Goal: Task Accomplishment & Management: Use online tool/utility

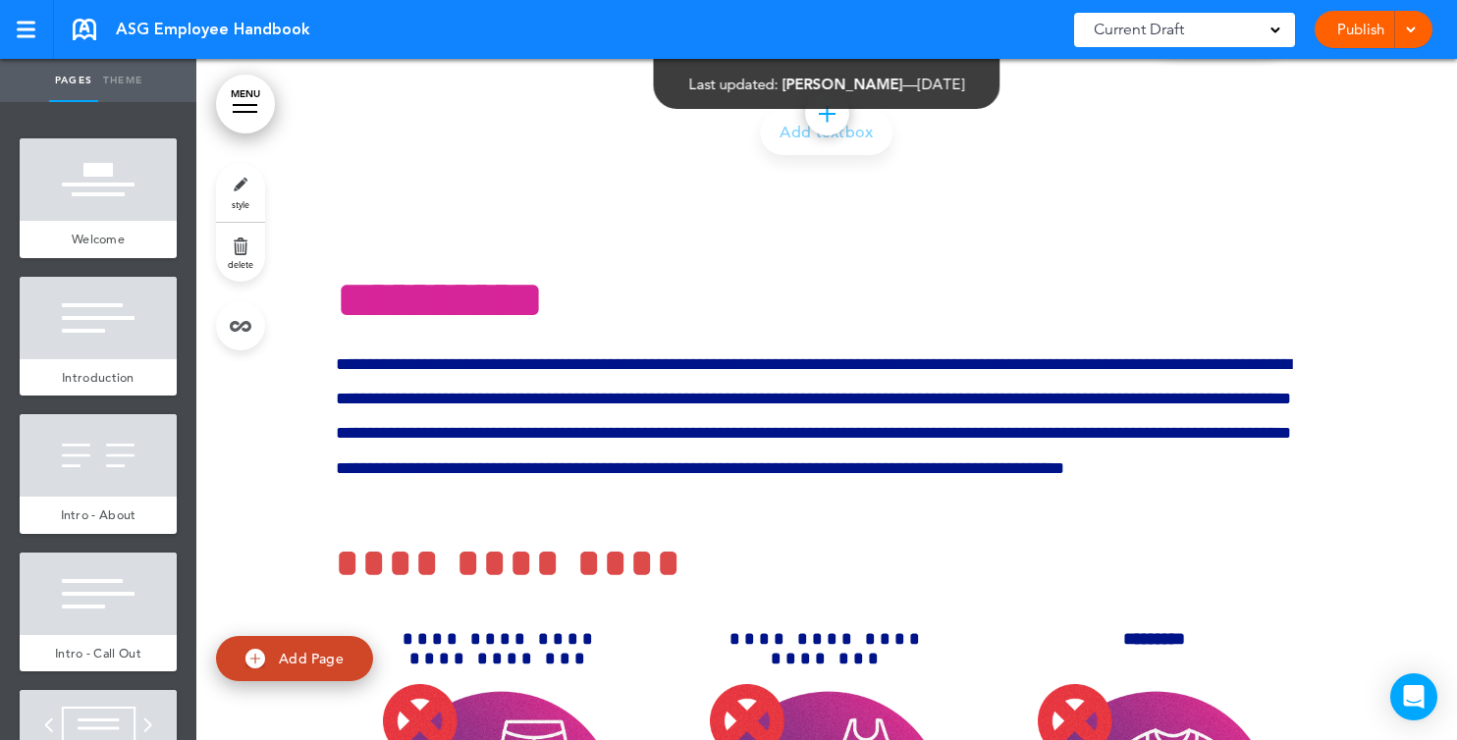
scroll to position [31613, 0]
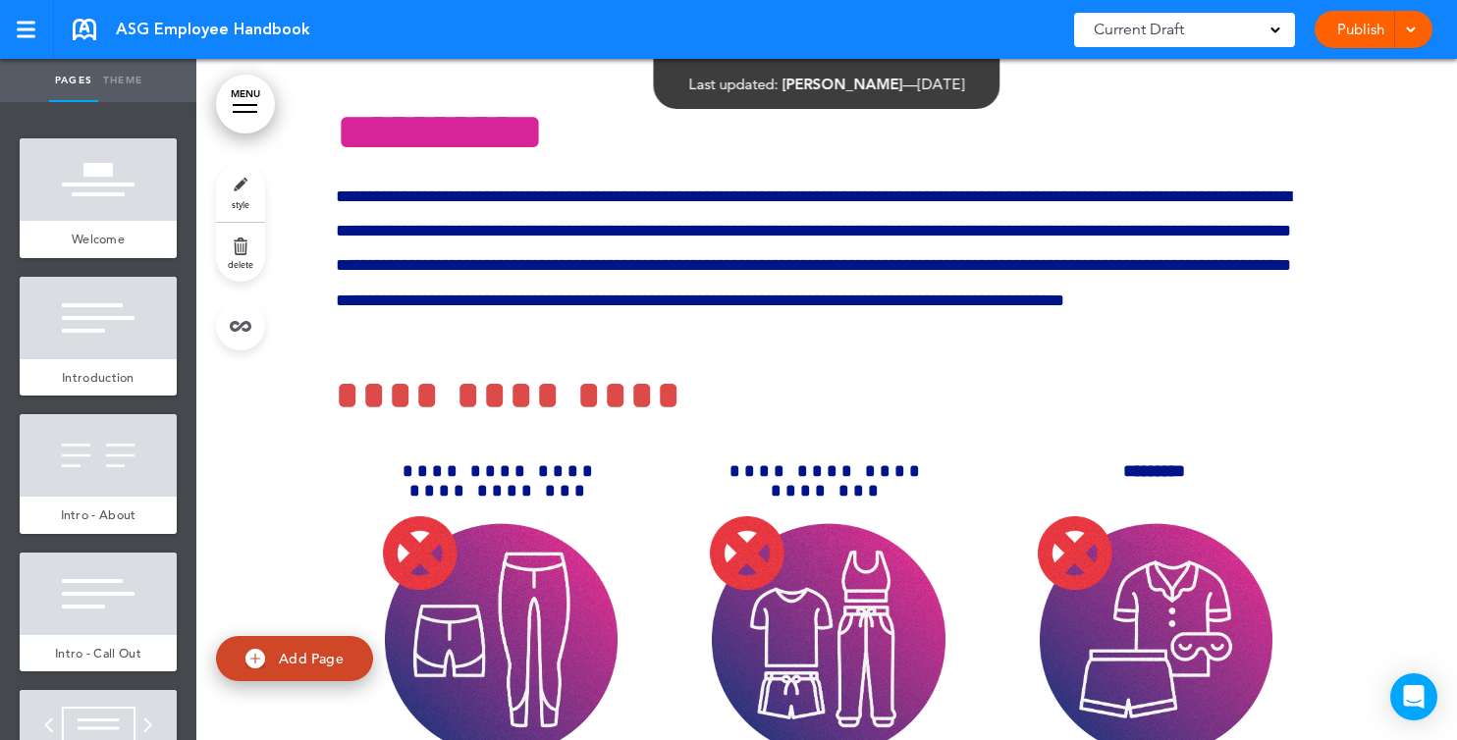
scroll to position [31774, 0]
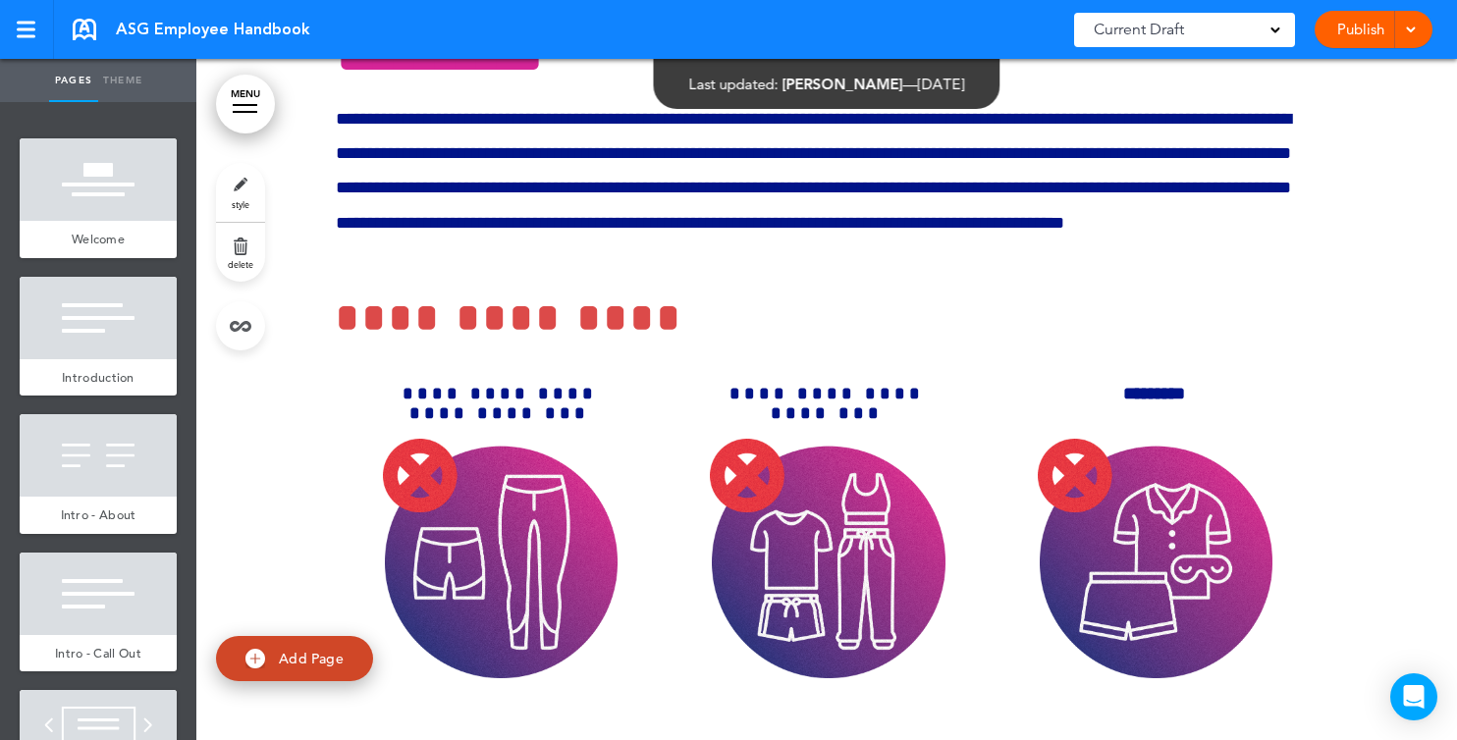
click at [1406, 24] on span at bounding box center [1410, 28] width 13 height 13
click at [1341, 29] on link "Publish" at bounding box center [1360, 29] width 62 height 37
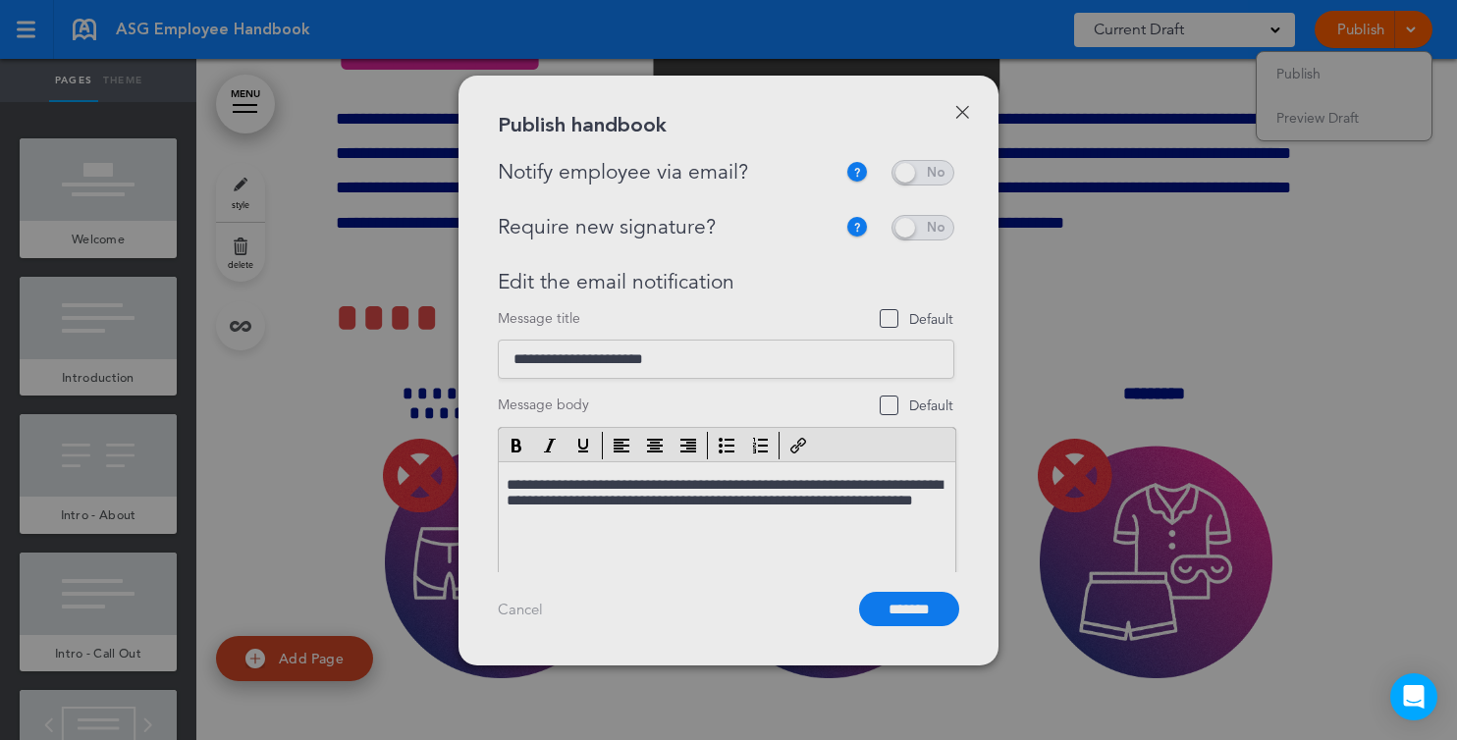
scroll to position [0, 0]
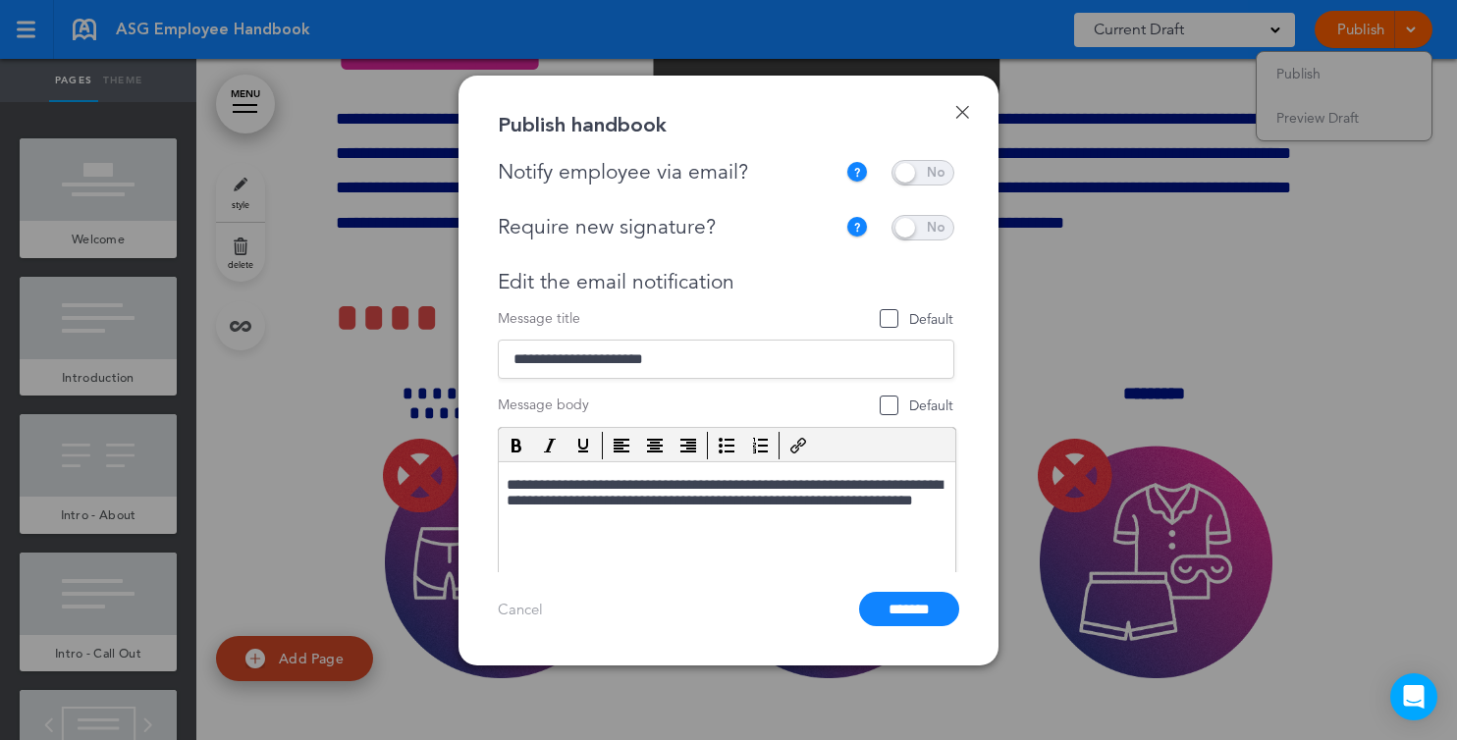
click at [963, 111] on link "Done" at bounding box center [962, 112] width 14 height 14
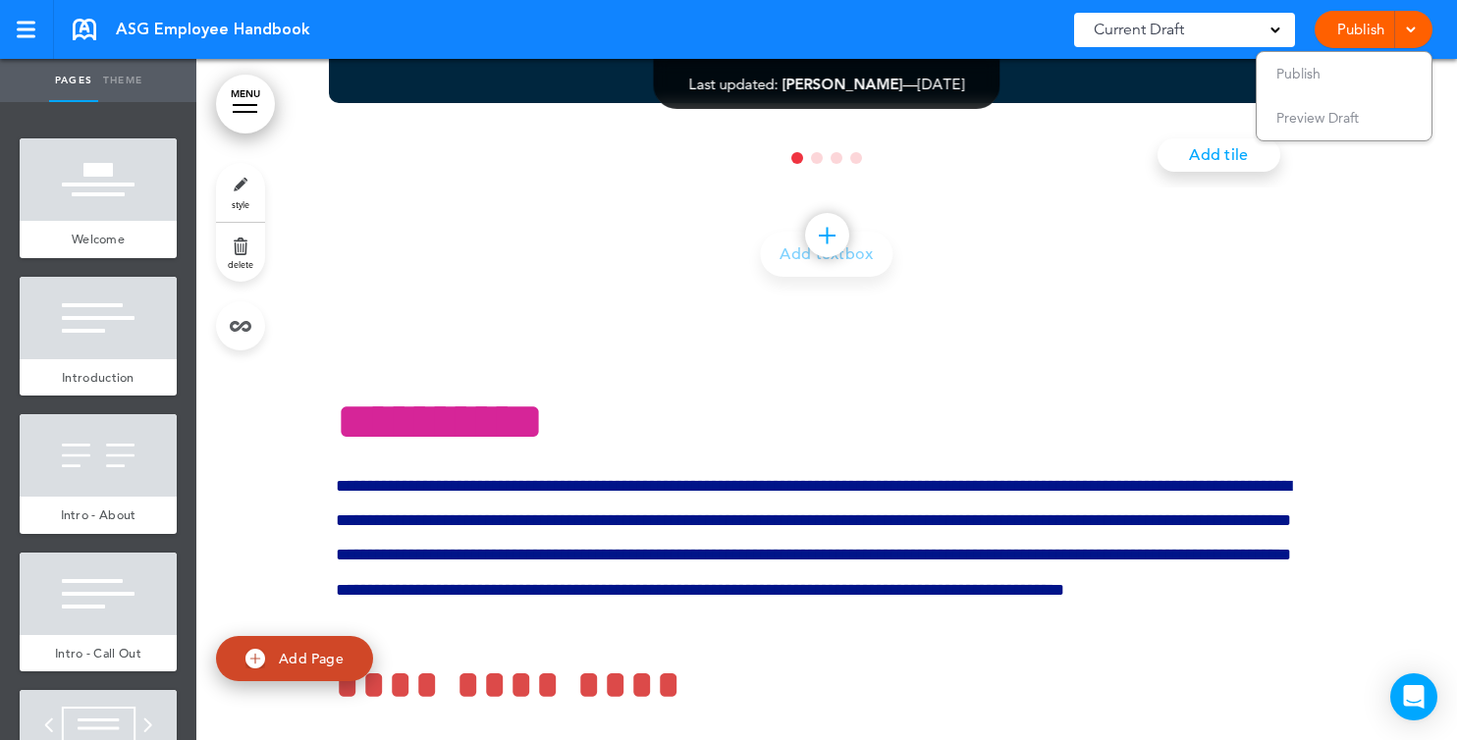
scroll to position [31380, 0]
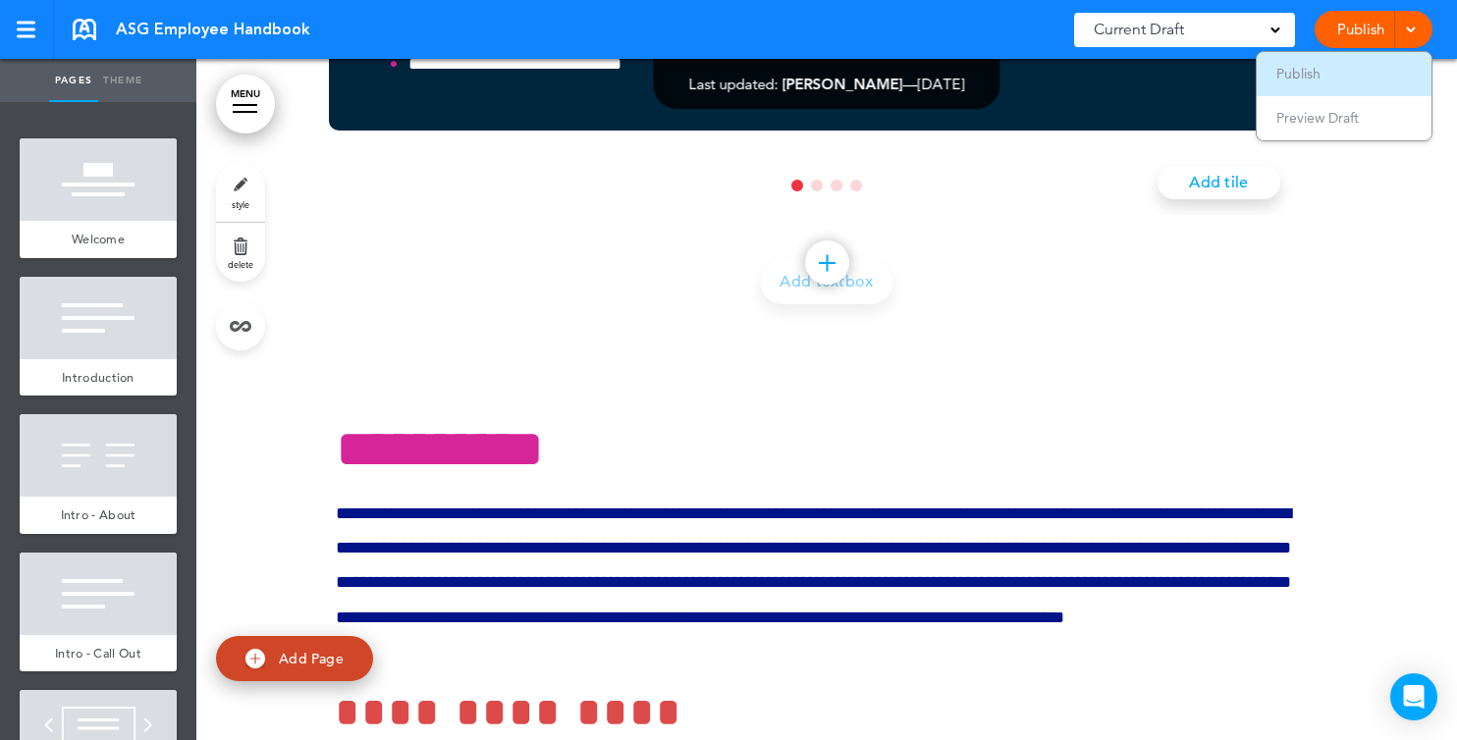
click at [1293, 68] on span "Publish" at bounding box center [1298, 74] width 44 height 18
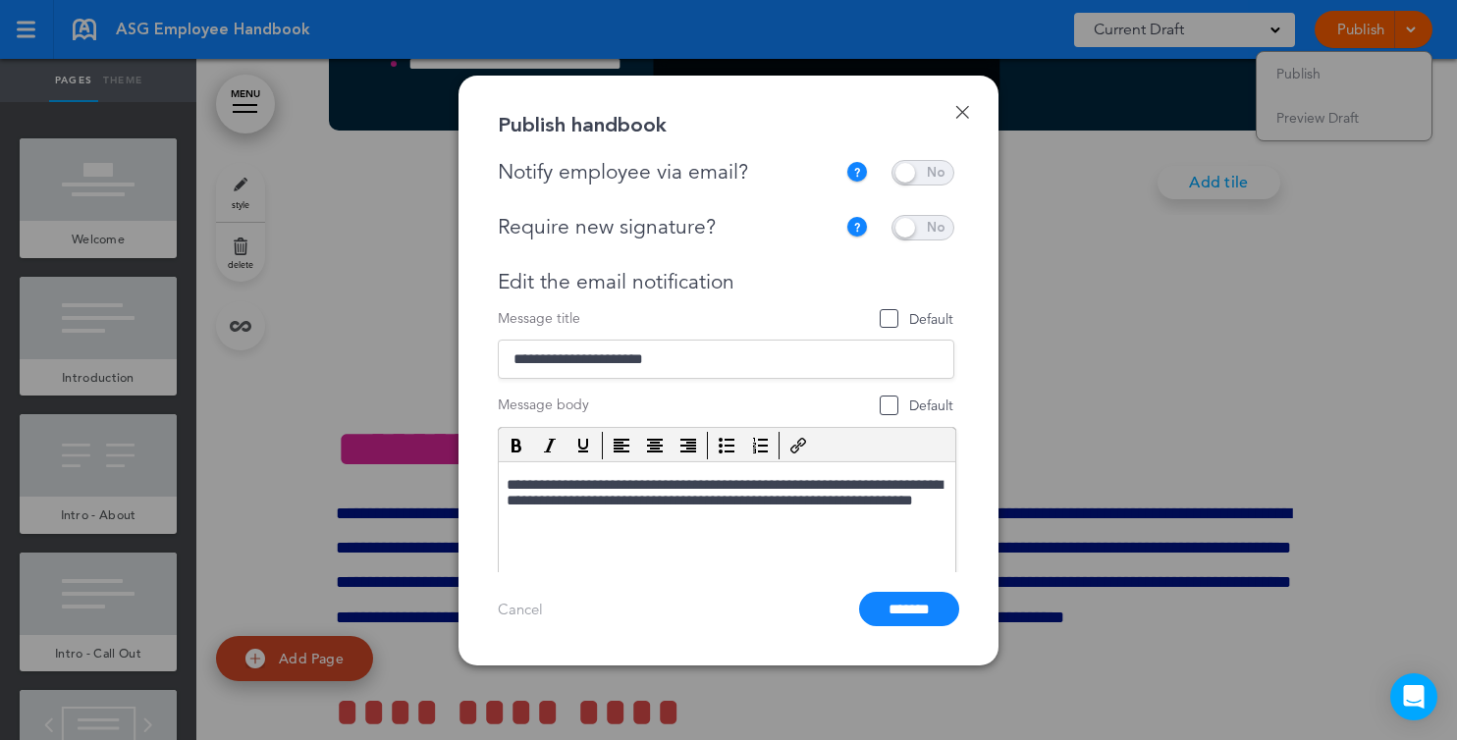
click at [1418, 355] on div at bounding box center [728, 370] width 1457 height 740
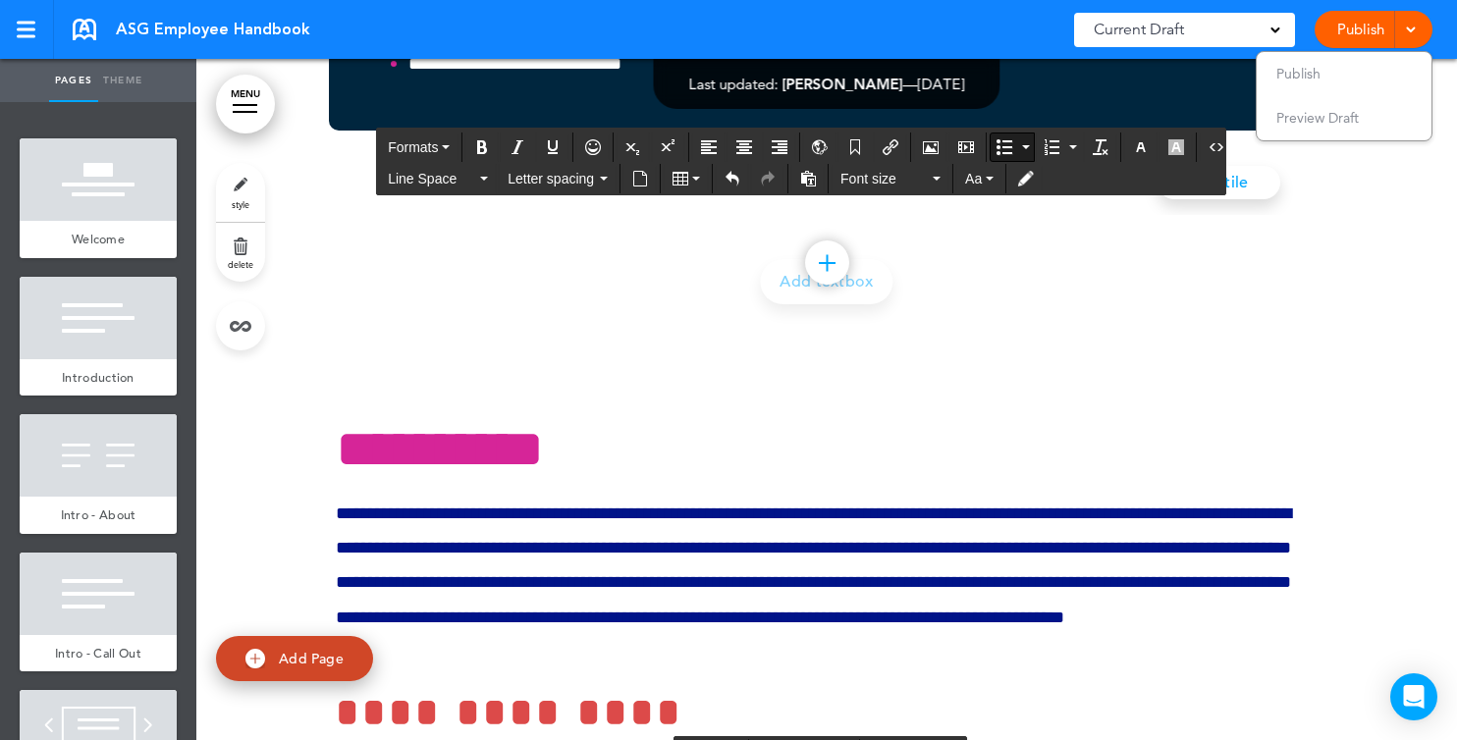
click at [1355, 25] on div "Publish Publish Preview Draft" at bounding box center [1374, 29] width 118 height 37
